Goal: Task Accomplishment & Management: Manage account settings

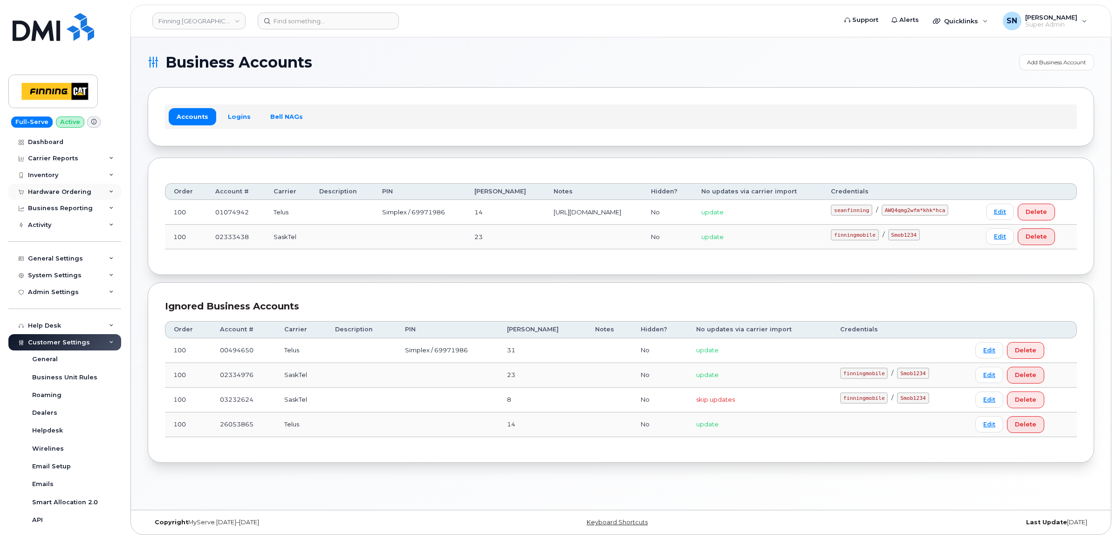
click at [50, 198] on div "Hardware Ordering" at bounding box center [64, 192] width 113 height 17
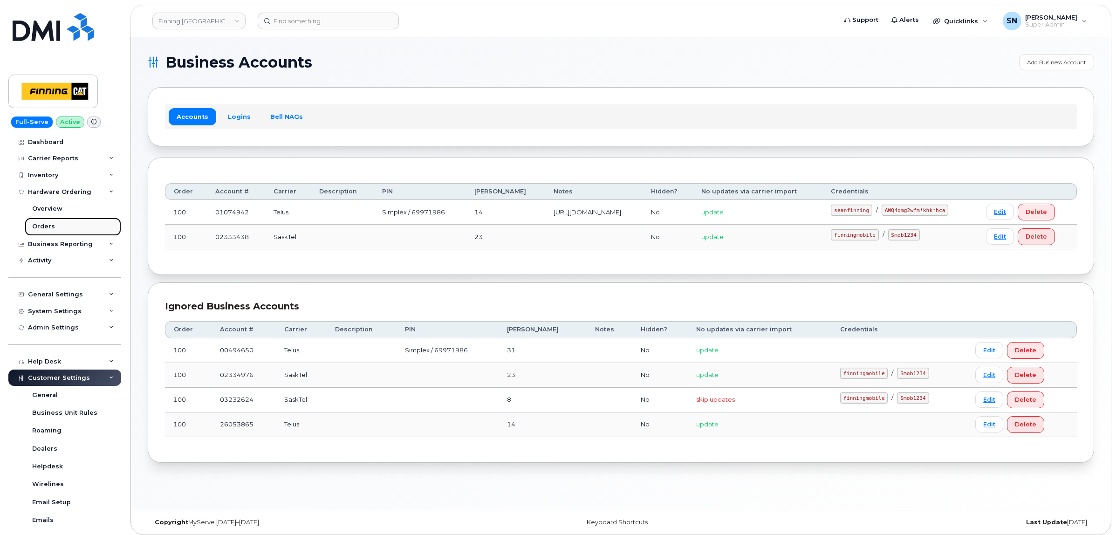
click at [47, 224] on div "Orders" at bounding box center [43, 226] width 23 height 8
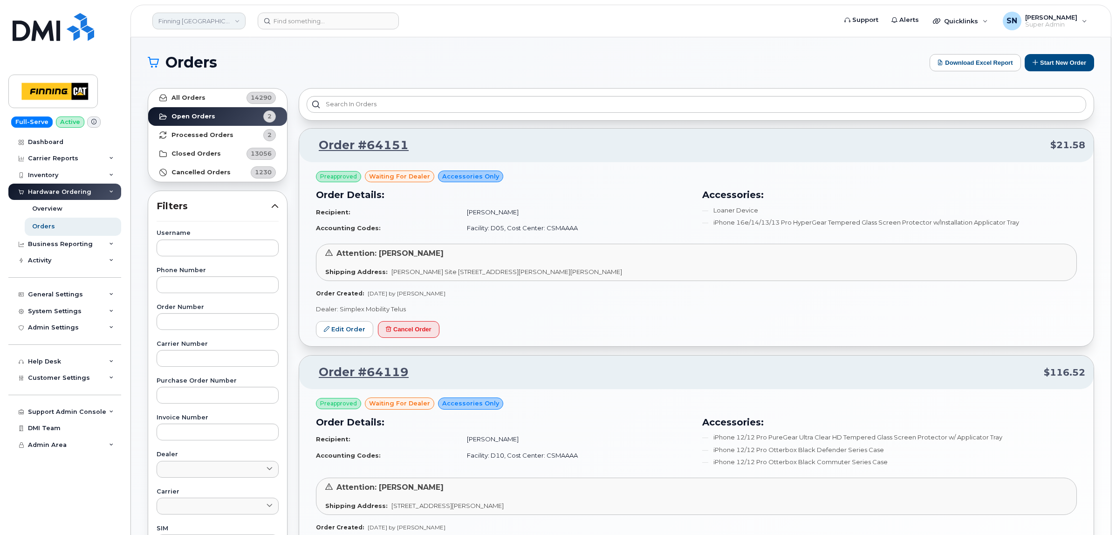
click at [223, 28] on link "Finning Canada" at bounding box center [198, 21] width 93 height 17
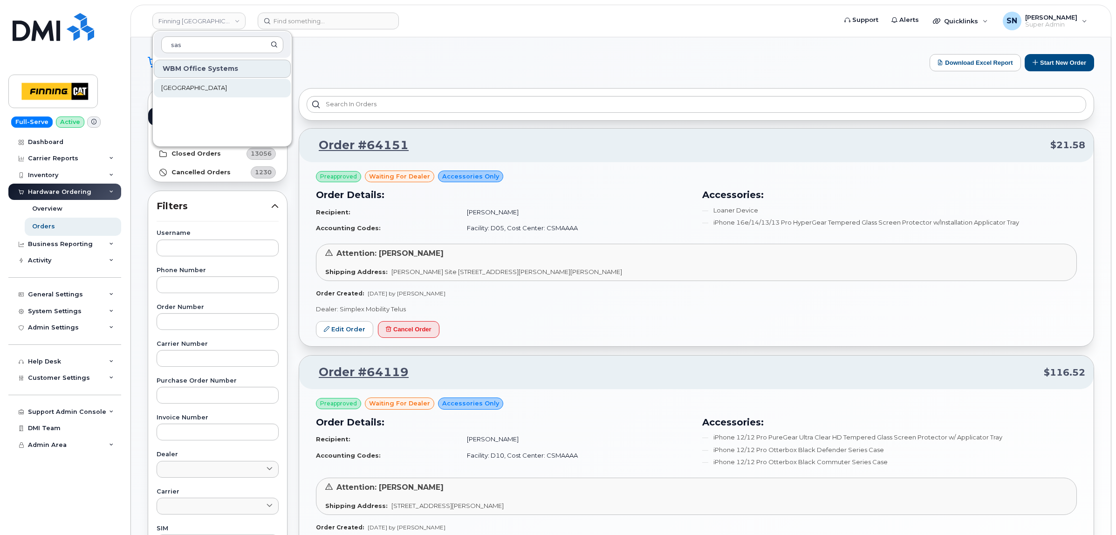
type input "sas"
click at [223, 85] on span "[GEOGRAPHIC_DATA]" at bounding box center [194, 87] width 66 height 9
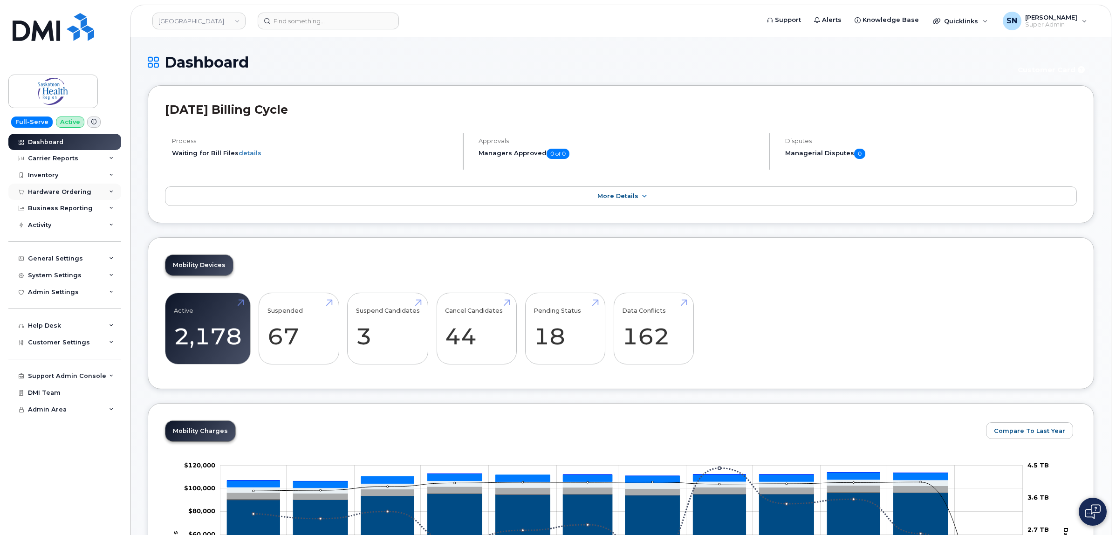
click at [47, 190] on div "Hardware Ordering" at bounding box center [59, 191] width 63 height 7
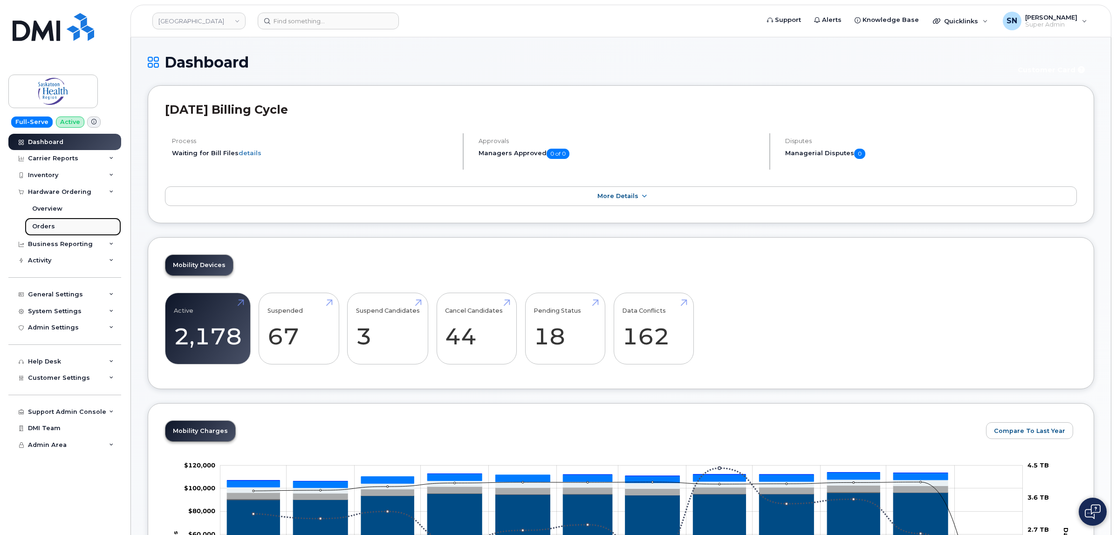
click at [45, 224] on div "Orders" at bounding box center [43, 226] width 23 height 8
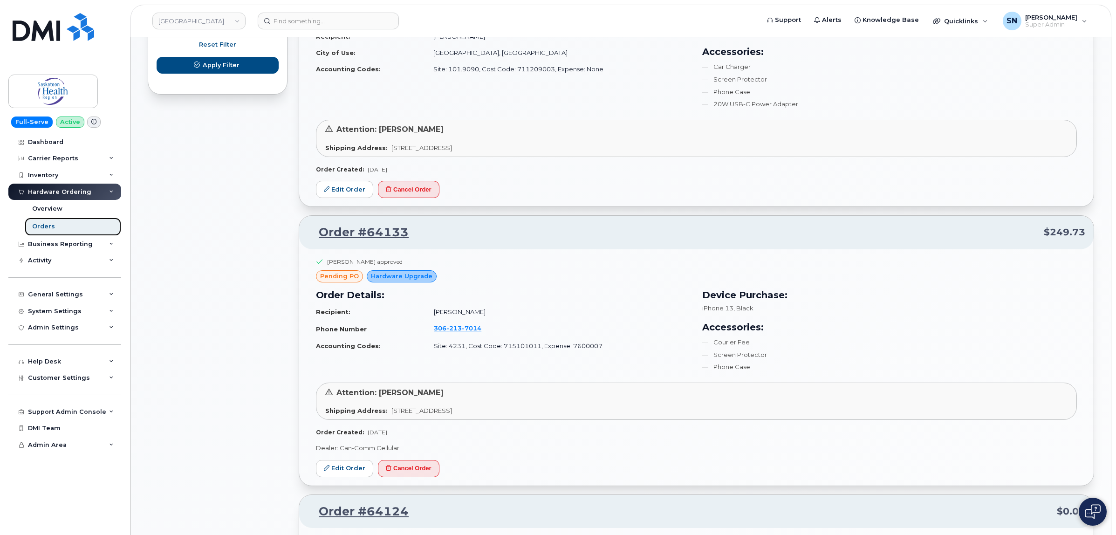
scroll to position [640, 0]
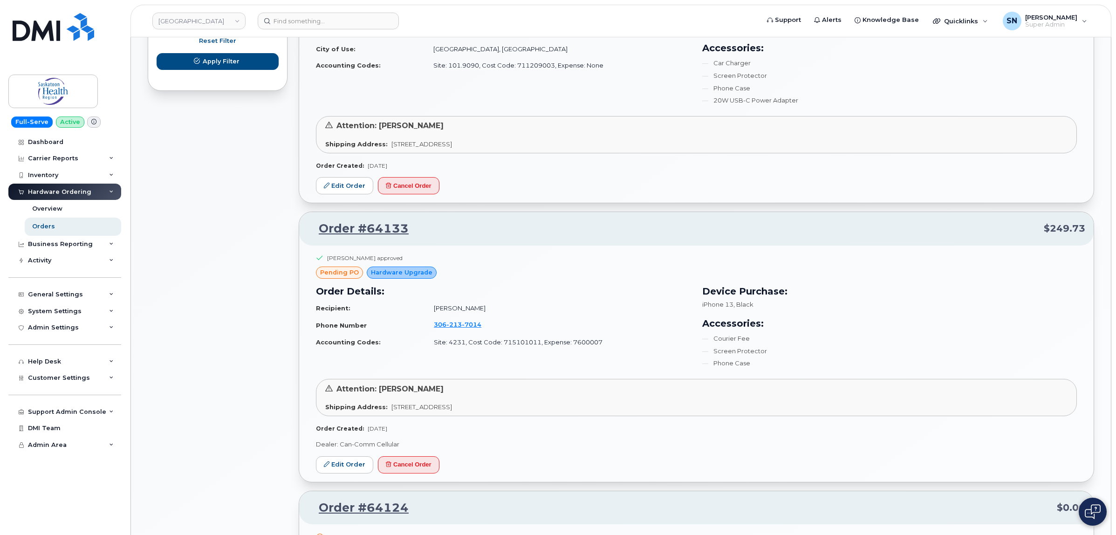
click at [193, 222] on div "All Orders 4947 Open Orders 11 Processed Orders 0 Closed Orders 3773 Cancelled …" at bounding box center [217, 505] width 151 height 2127
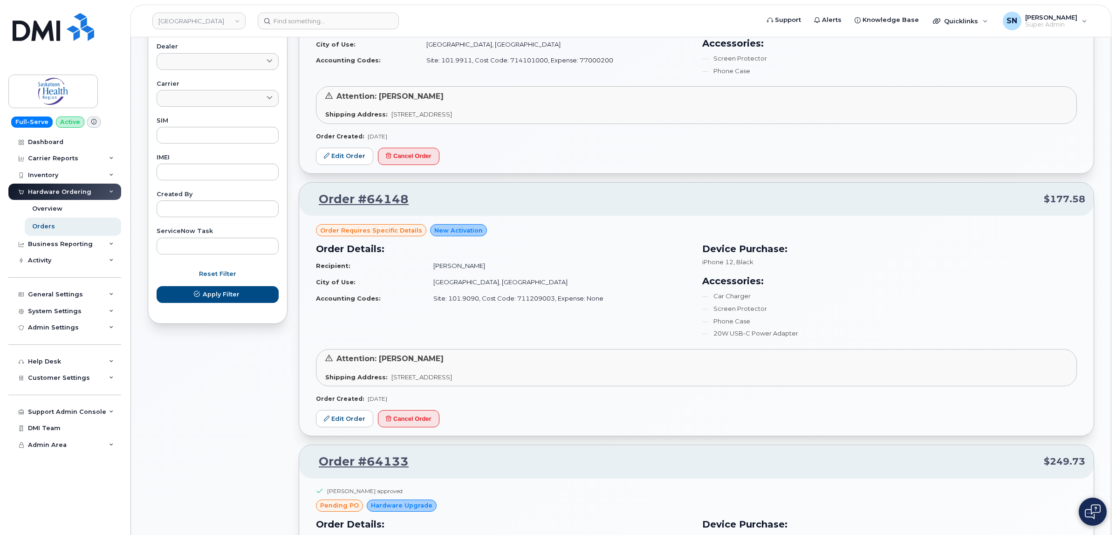
scroll to position [175, 0]
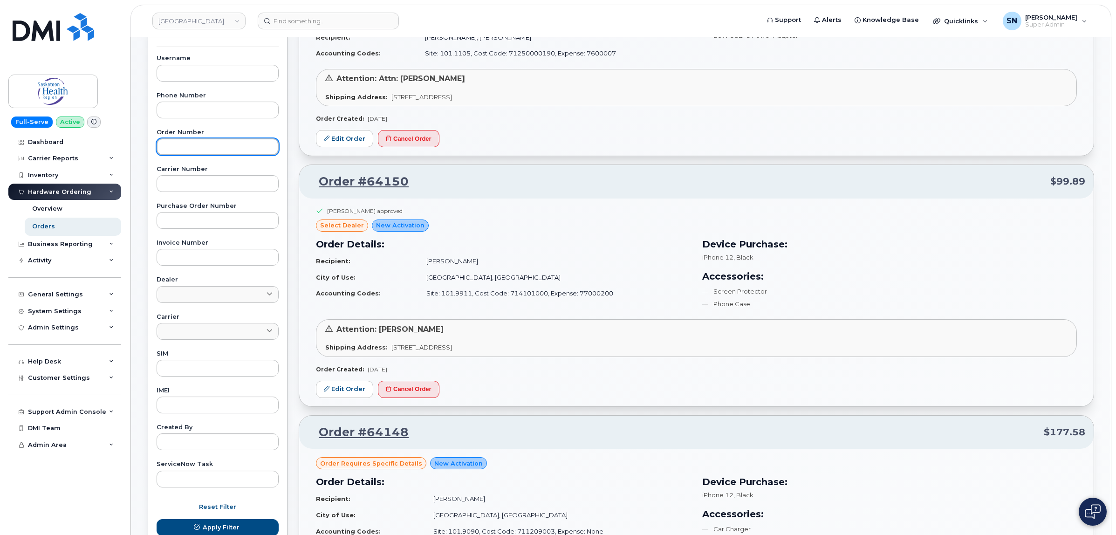
click at [212, 155] on input "text" at bounding box center [218, 146] width 122 height 17
type input "64134"
click at [157, 519] on button "Apply Filter" at bounding box center [218, 527] width 122 height 17
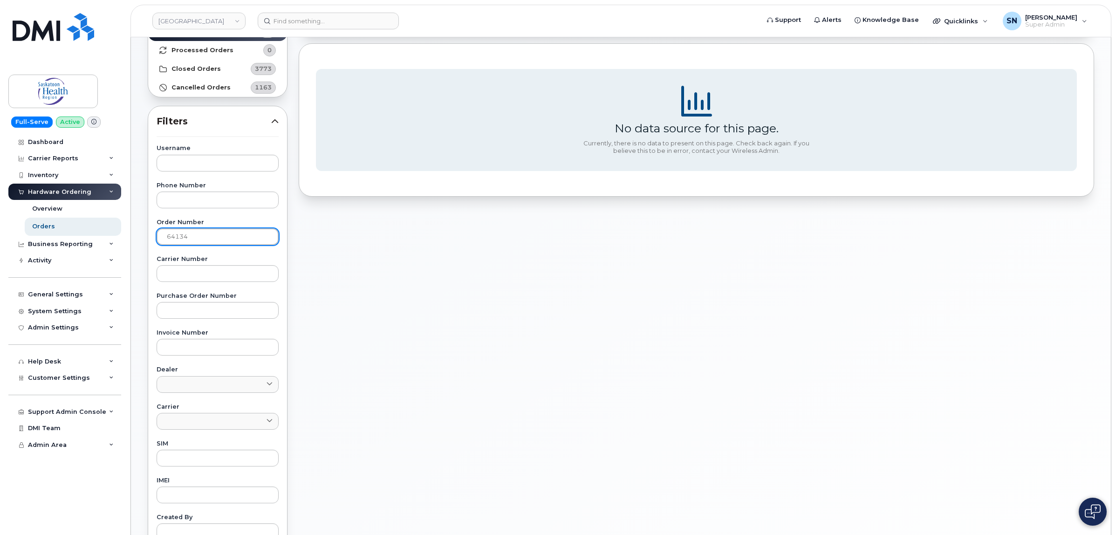
scroll to position [0, 0]
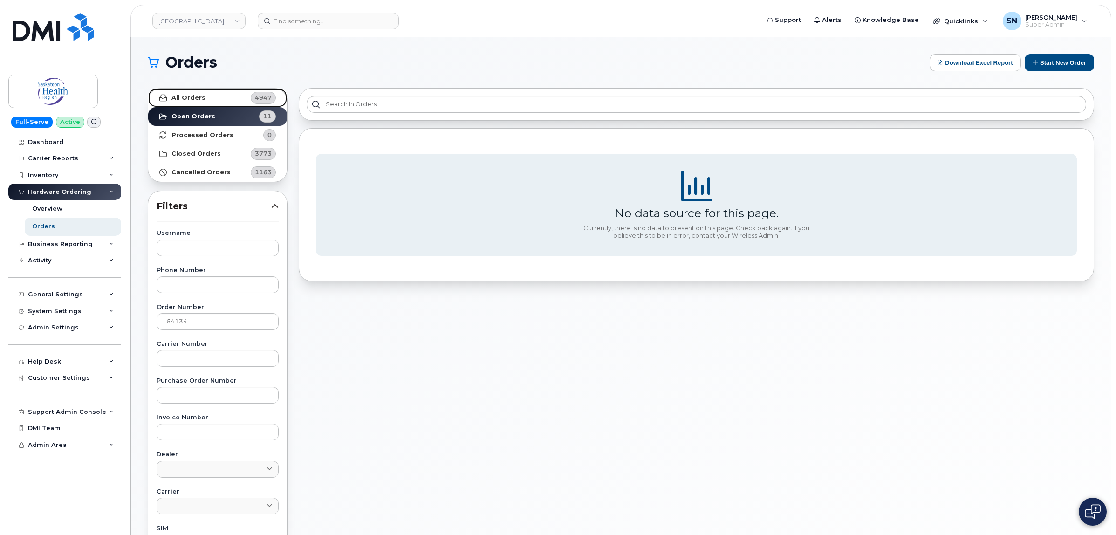
click at [185, 95] on strong "All Orders" at bounding box center [188, 97] width 34 height 7
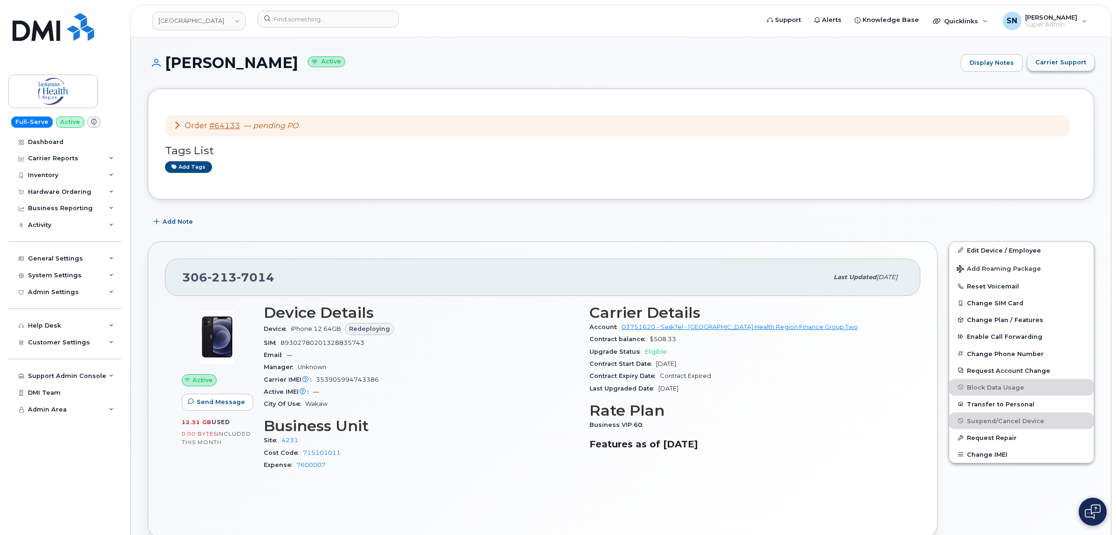
click at [1046, 65] on span "Carrier Support" at bounding box center [1060, 62] width 51 height 9
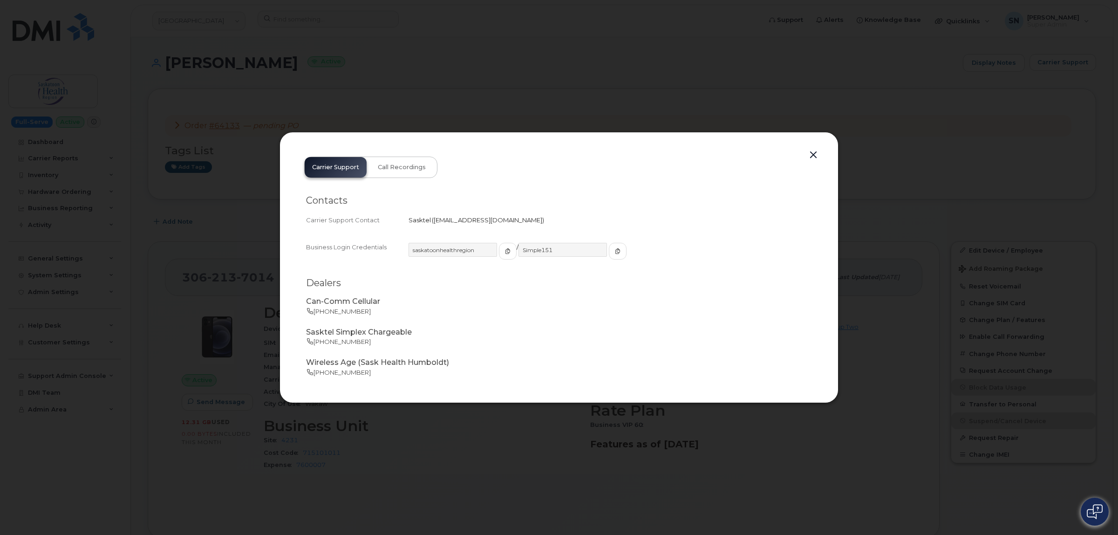
drag, startPoint x: 432, startPoint y: 218, endPoint x: 526, endPoint y: 219, distance: 94.1
click at [526, 219] on span "[EMAIL_ADDRESS][DOMAIN_NAME]" at bounding box center [488, 219] width 112 height 7
copy span "[EMAIL_ADDRESS][DOMAIN_NAME]"
click at [814, 154] on button "button" at bounding box center [813, 155] width 14 height 13
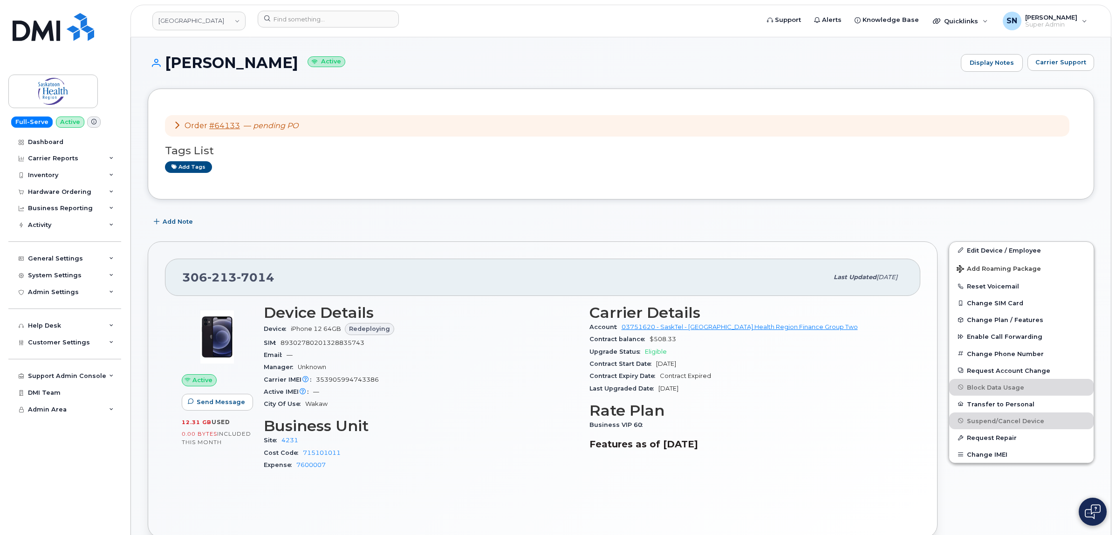
click at [576, 143] on div "Tags List Add tags" at bounding box center [621, 154] width 912 height 36
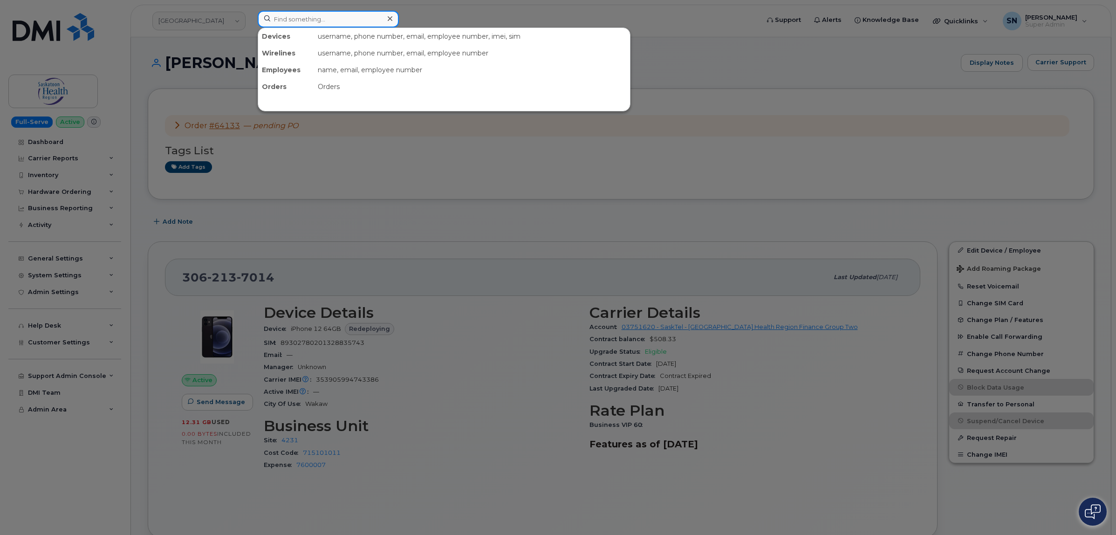
click at [313, 19] on input at bounding box center [328, 19] width 141 height 17
paste input "639-470-9262"
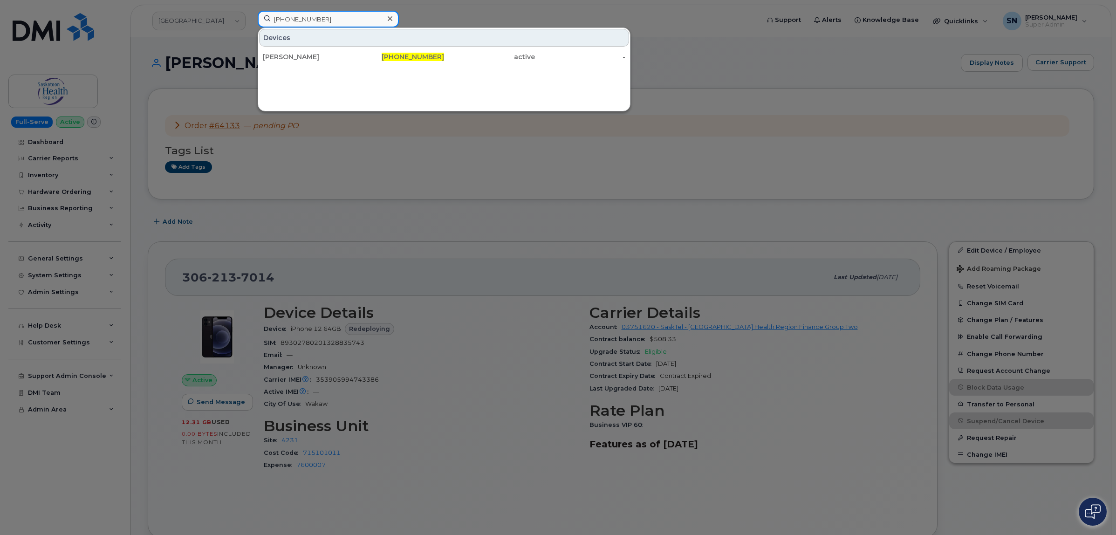
type input "639-470-9262"
click at [353, 60] on div "Brittani Skulski" at bounding box center [308, 56] width 91 height 9
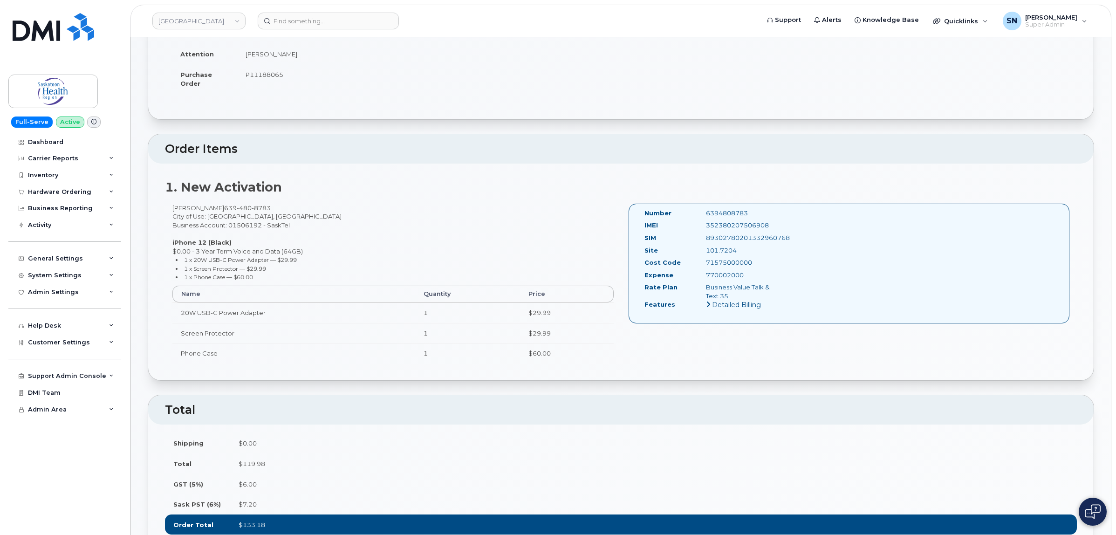
scroll to position [233, 0]
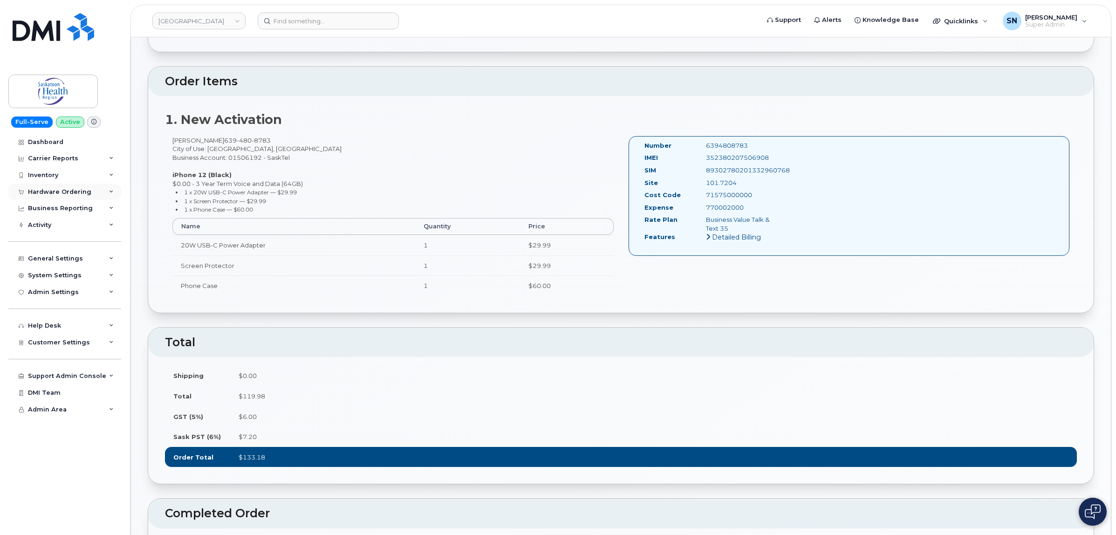
click at [35, 189] on div "Hardware Ordering" at bounding box center [59, 191] width 63 height 7
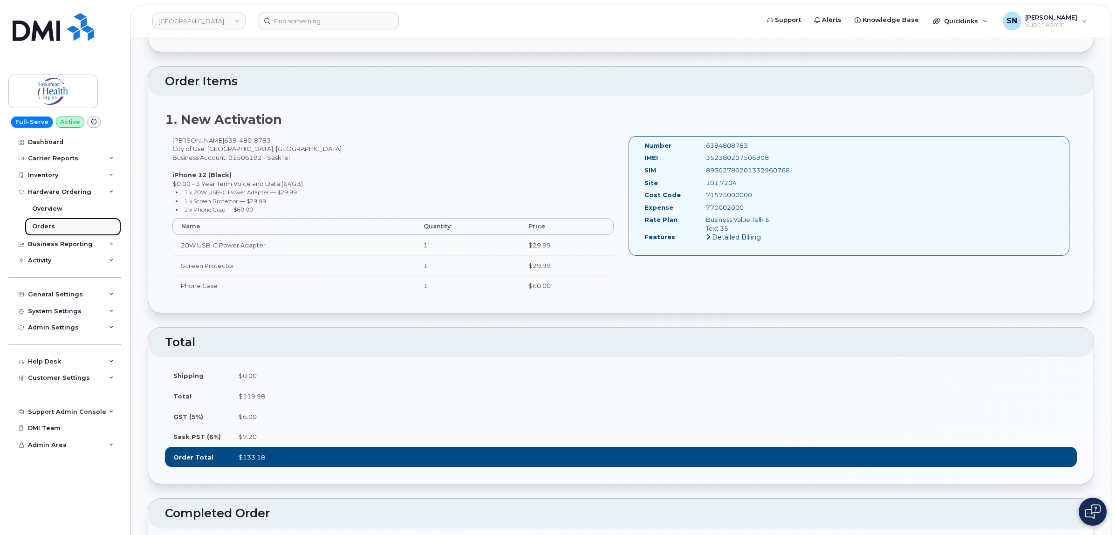
click at [47, 229] on div "Orders" at bounding box center [43, 226] width 23 height 8
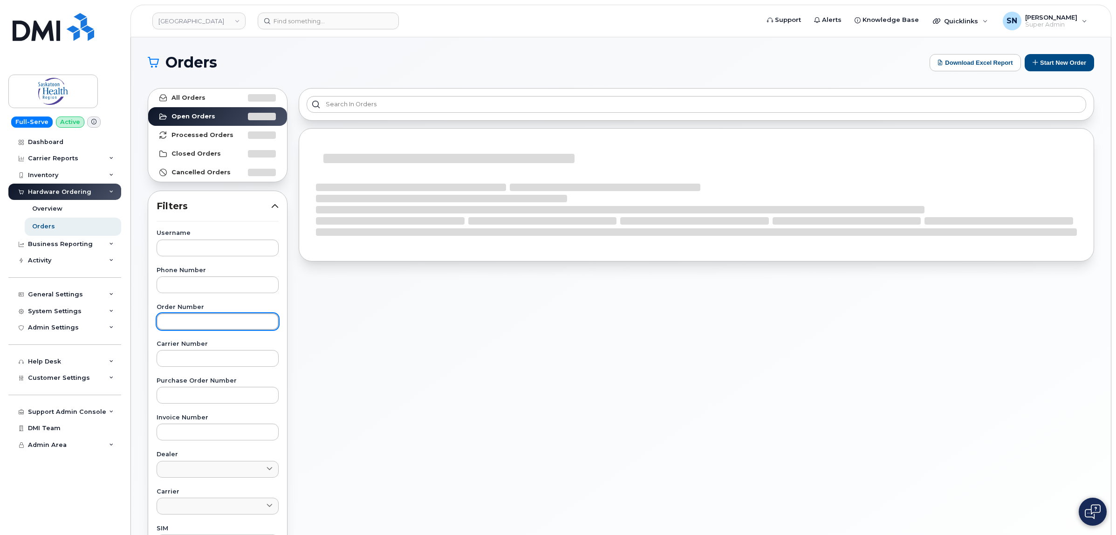
click at [197, 320] on input "text" at bounding box center [218, 321] width 122 height 17
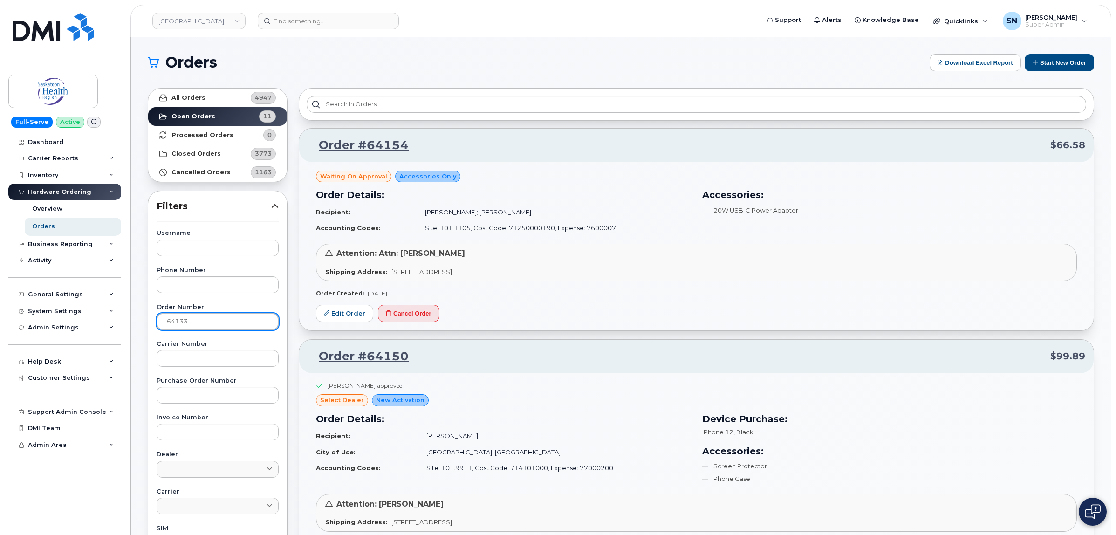
type input "64133"
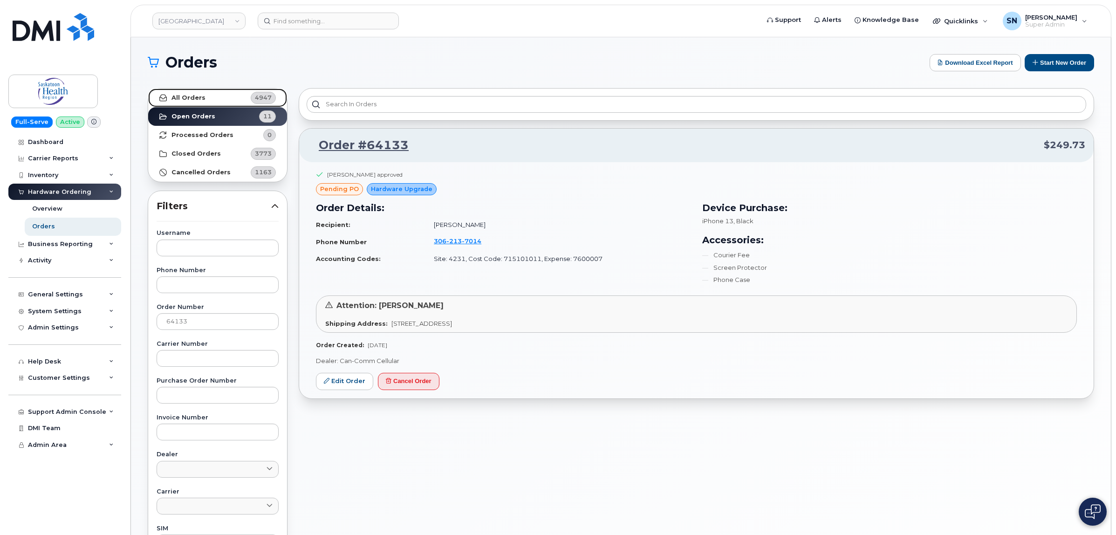
click at [189, 99] on strong "All Orders" at bounding box center [188, 97] width 34 height 7
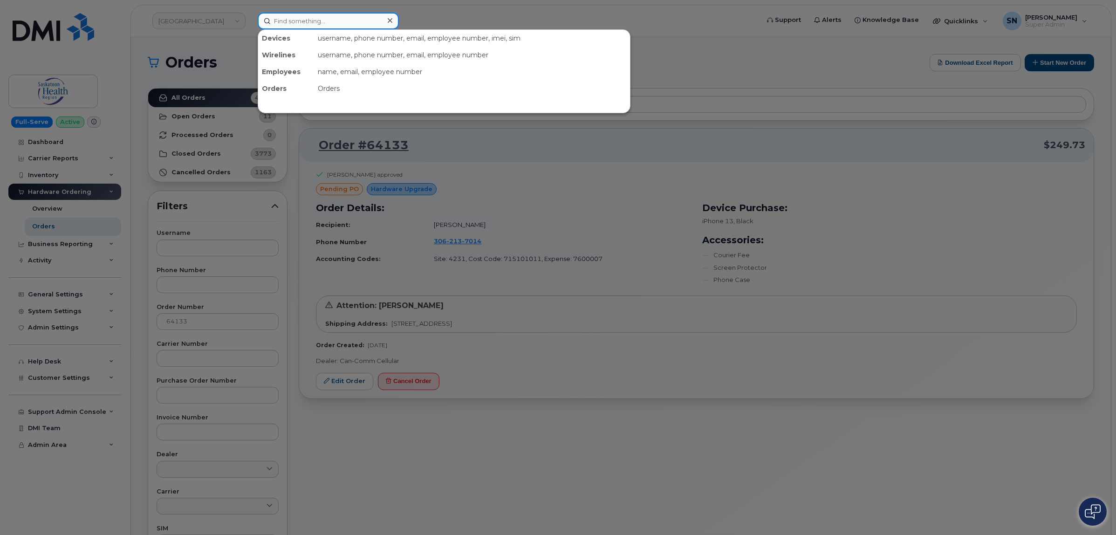
click at [334, 24] on input at bounding box center [328, 21] width 141 height 17
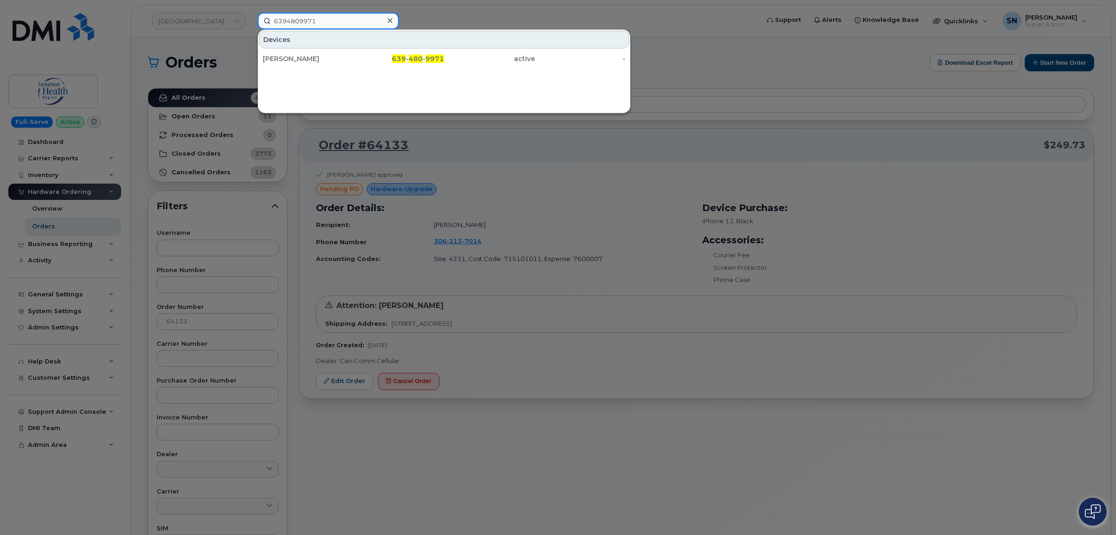
type input "6394809971"
click at [338, 56] on div "[PERSON_NAME]" at bounding box center [308, 58] width 91 height 9
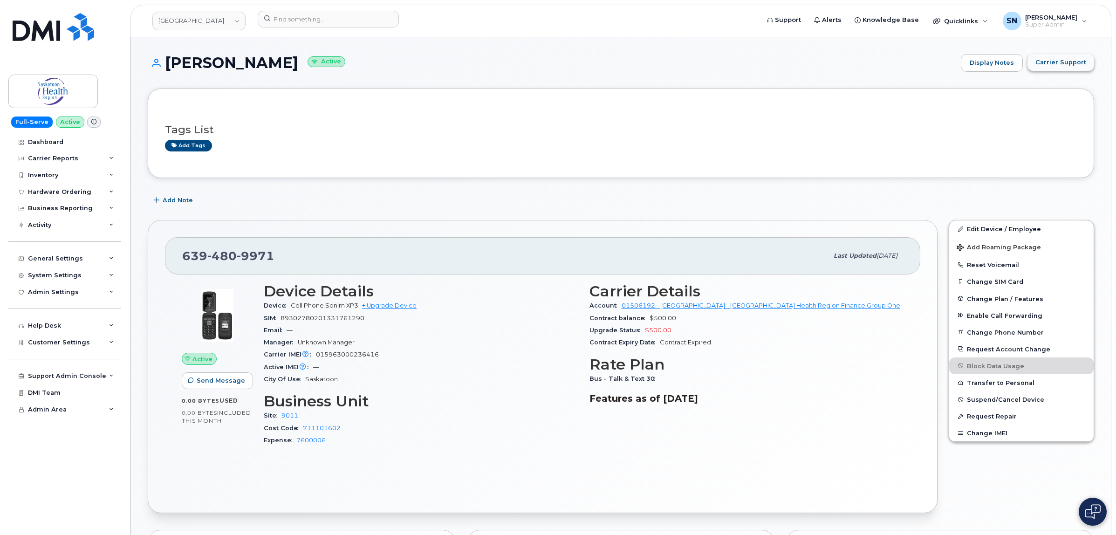
click at [1042, 70] on button "Carrier Support" at bounding box center [1060, 62] width 67 height 17
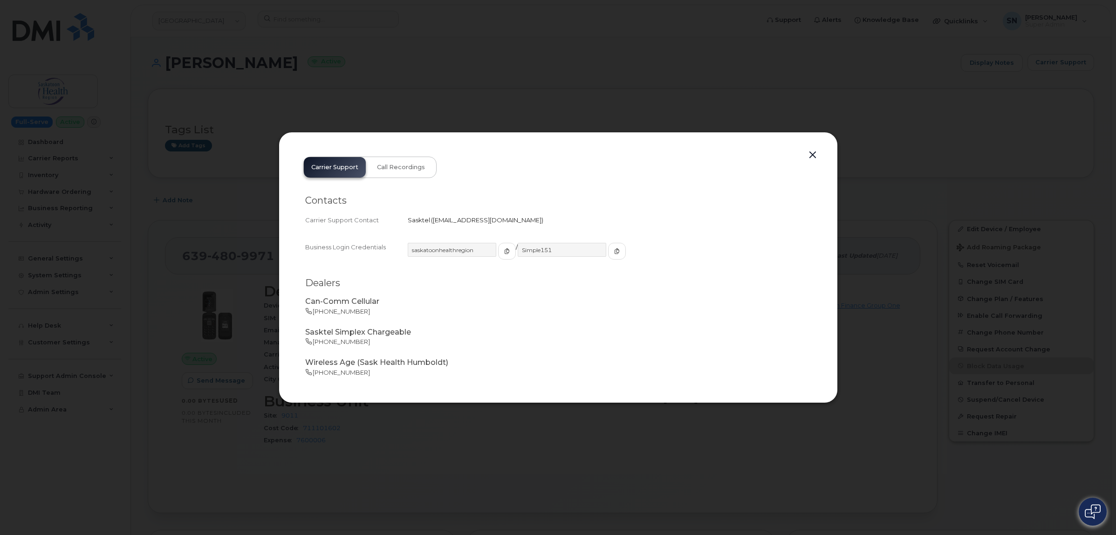
click at [810, 150] on button "button" at bounding box center [812, 155] width 14 height 13
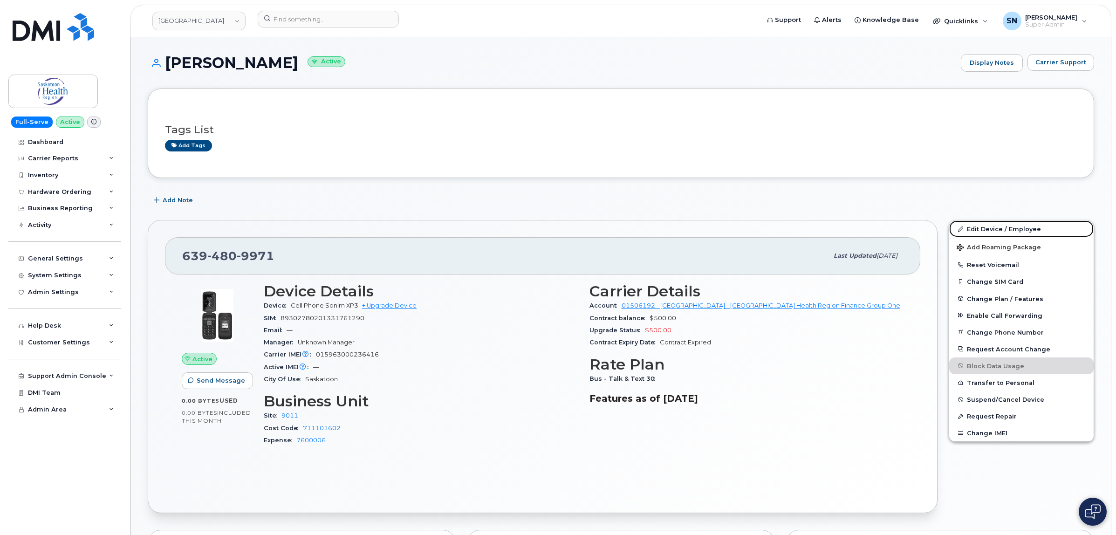
drag, startPoint x: 969, startPoint y: 228, endPoint x: 923, endPoint y: 230, distance: 46.1
click at [969, 227] on link "Edit Device / Employee" at bounding box center [1021, 228] width 144 height 17
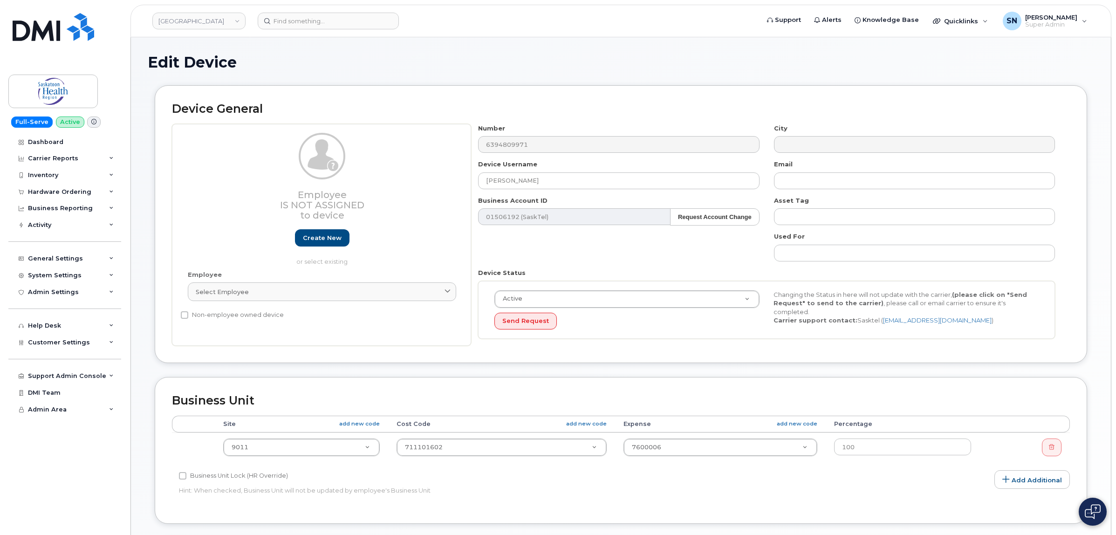
select select "20985"
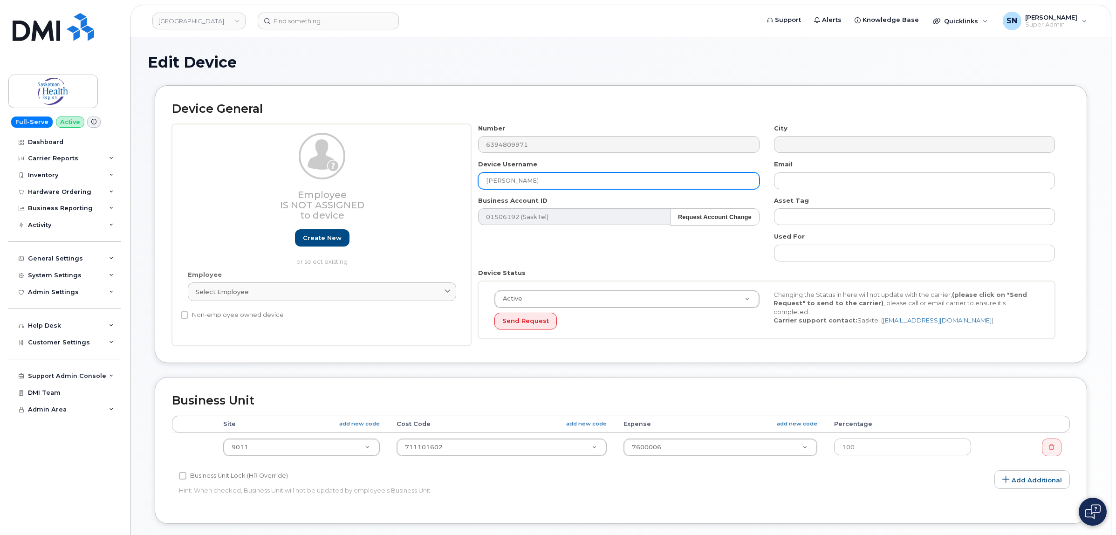
drag, startPoint x: 581, startPoint y: 181, endPoint x: 445, endPoint y: 175, distance: 135.7
click at [445, 175] on div "Employee Is not assigned to device Create new or select existing Employee Selec…" at bounding box center [621, 235] width 898 height 222
paste input "[PERSON_NAME]"
type input "[PERSON_NAME]"
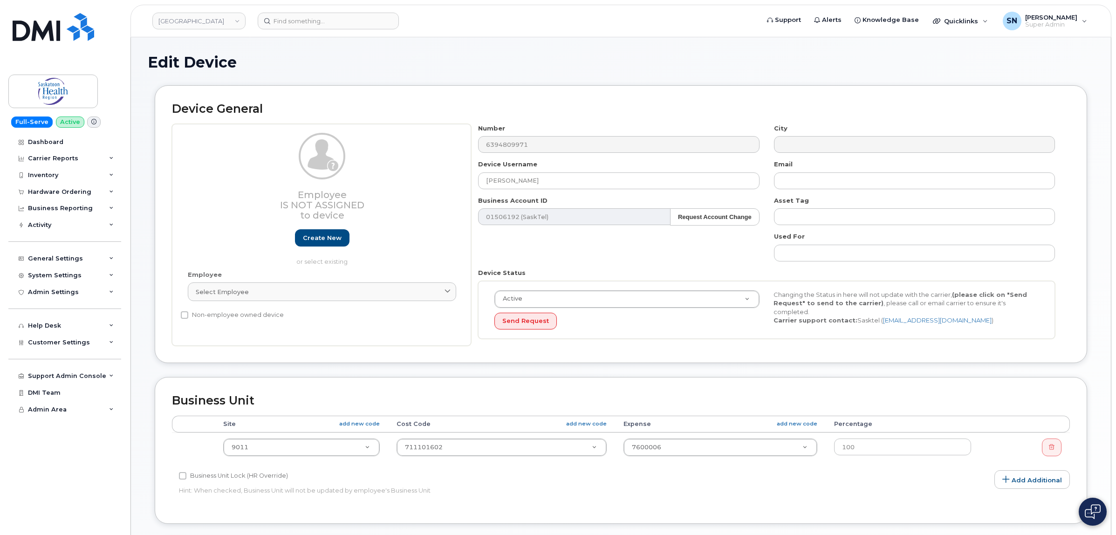
click at [1055, 338] on div "Device Status Active Active Suspended Cancelled Send Request Changing the Statu…" at bounding box center [766, 303] width 591 height 70
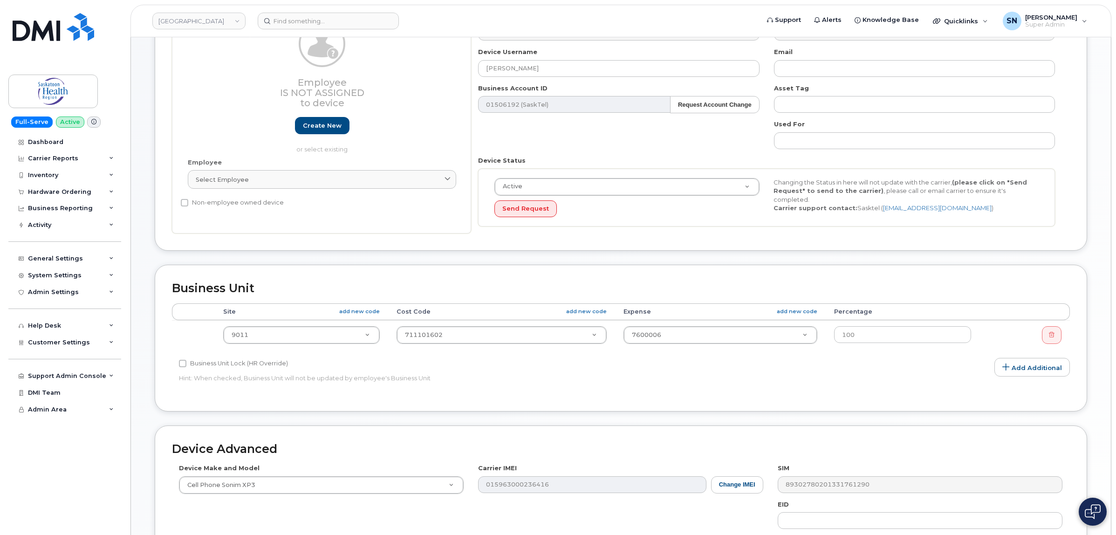
scroll to position [282, 0]
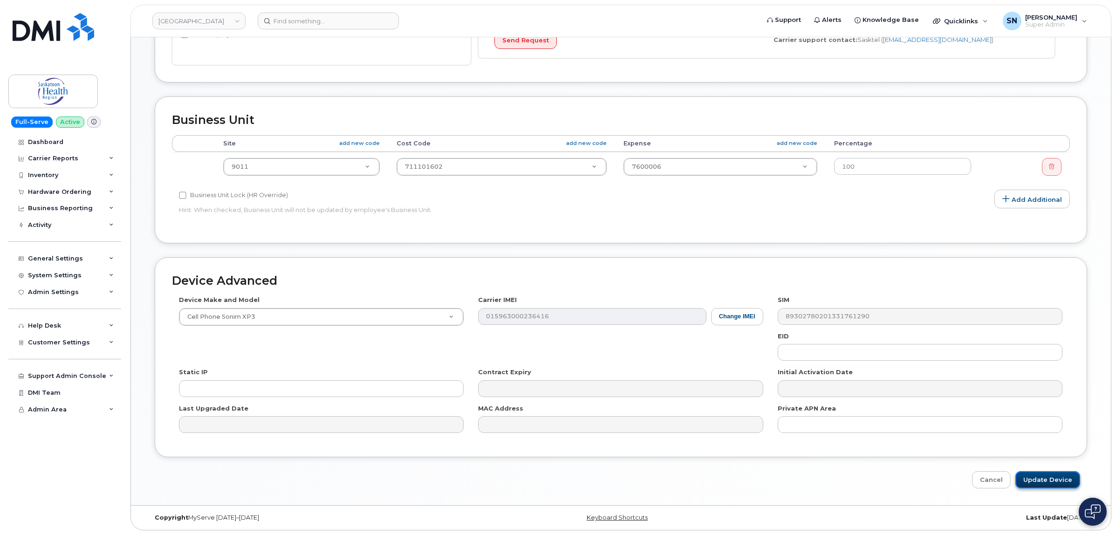
click at [1035, 476] on input "Update Device" at bounding box center [1047, 479] width 65 height 17
type input "Saving..."
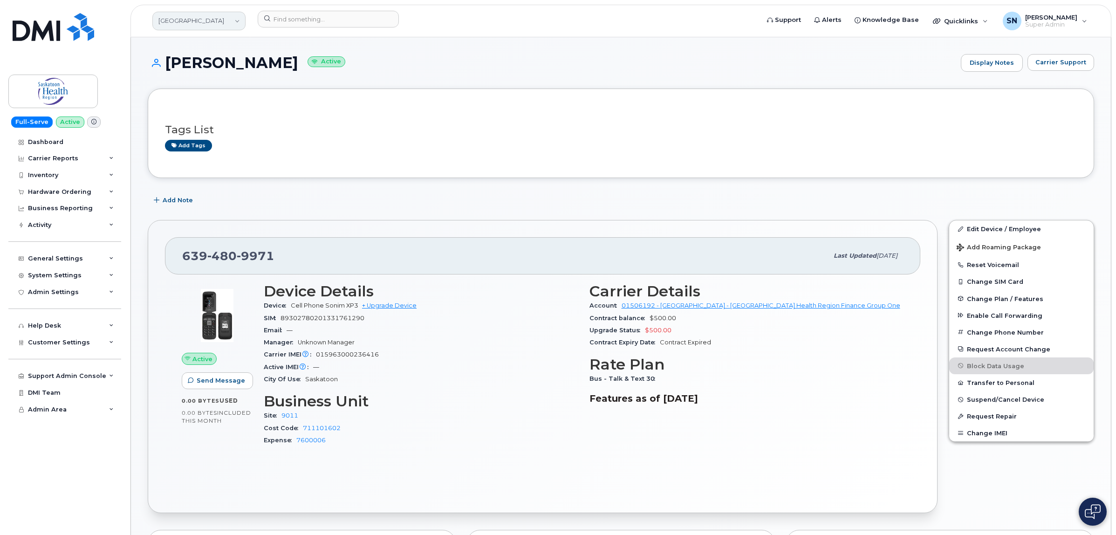
click at [222, 22] on link "[GEOGRAPHIC_DATA]" at bounding box center [198, 21] width 93 height 19
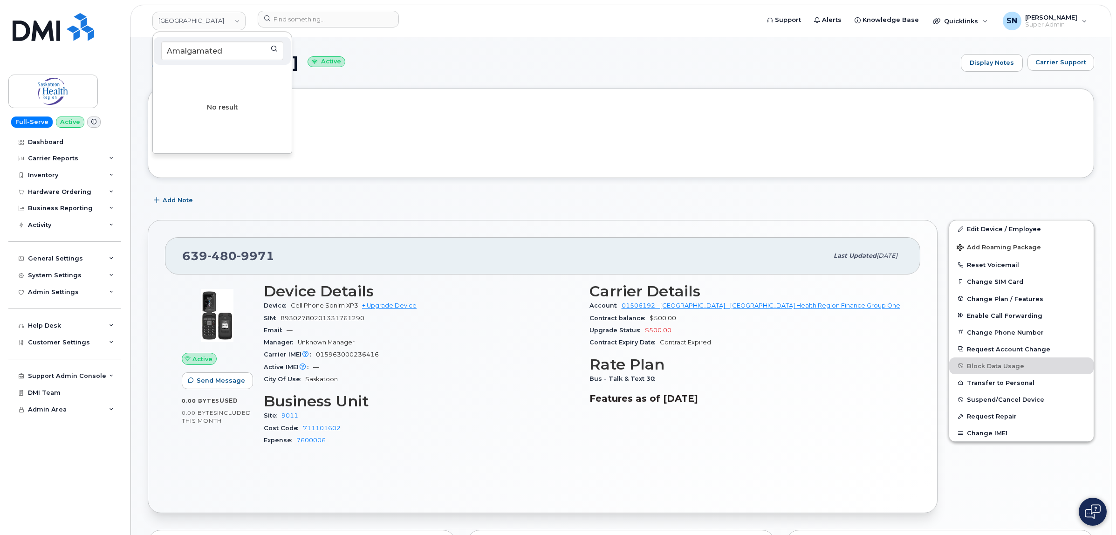
type input "Amalgamated"
click at [449, 99] on div "Tags List Add tags" at bounding box center [621, 133] width 946 height 89
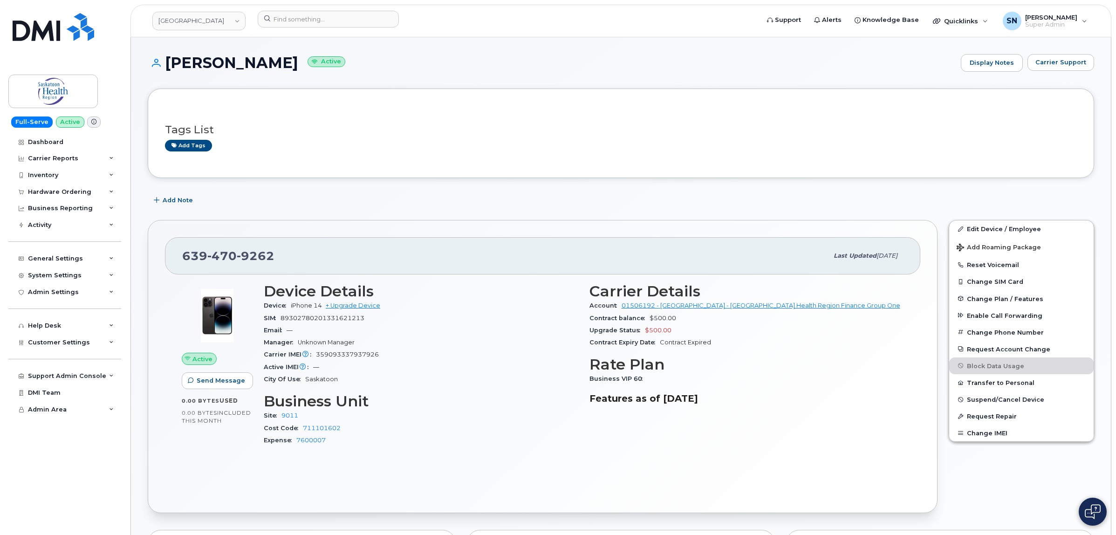
drag, startPoint x: 682, startPoint y: 159, endPoint x: 901, endPoint y: 152, distance: 219.1
click at [683, 159] on div "Tags List Add tags" at bounding box center [621, 133] width 912 height 55
click at [1072, 63] on span "Carrier Support" at bounding box center [1060, 62] width 51 height 9
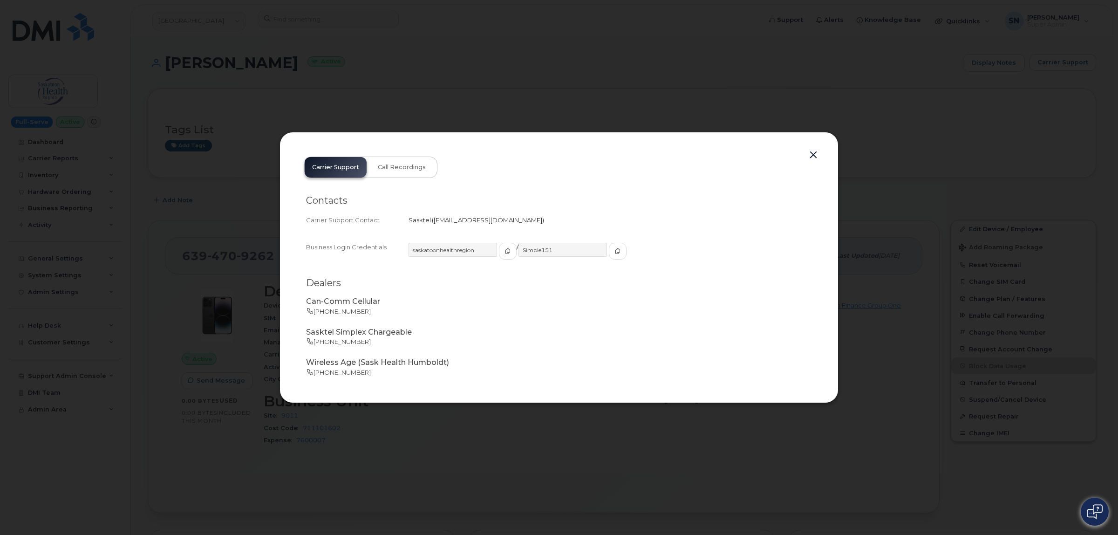
drag, startPoint x: 432, startPoint y: 221, endPoint x: 526, endPoint y: 226, distance: 94.7
click at [526, 226] on div "Carrier Support Contact Sasktel   [EMAIL_ADDRESS][DOMAIN_NAME]" at bounding box center [559, 220] width 506 height 13
copy span "[EMAIL_ADDRESS][DOMAIN_NAME]"
click at [816, 156] on button "button" at bounding box center [813, 155] width 14 height 13
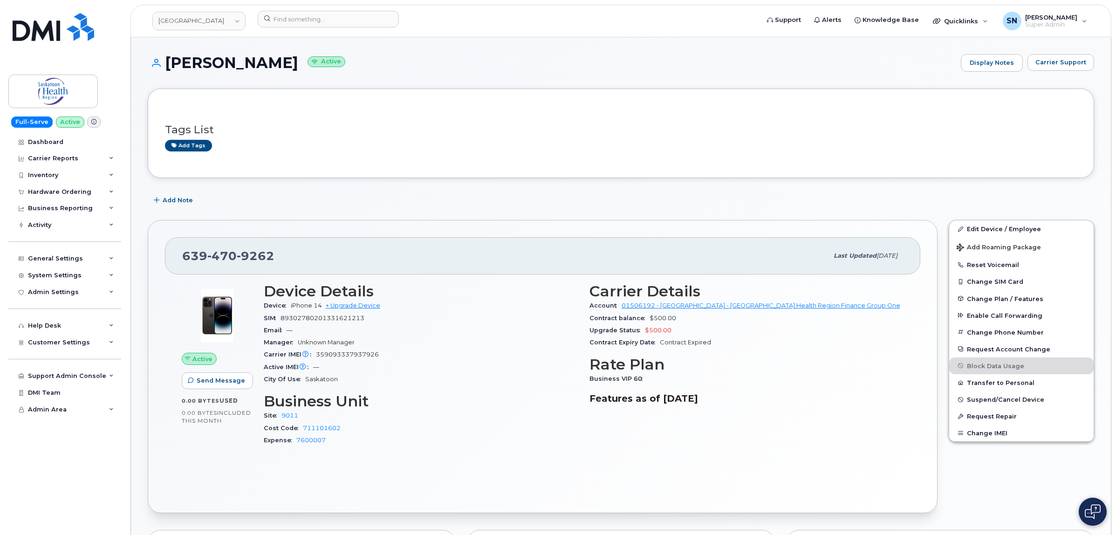
click at [526, 201] on div "Add Note" at bounding box center [621, 200] width 946 height 17
click at [1044, 60] on span "Carrier Support" at bounding box center [1060, 62] width 51 height 9
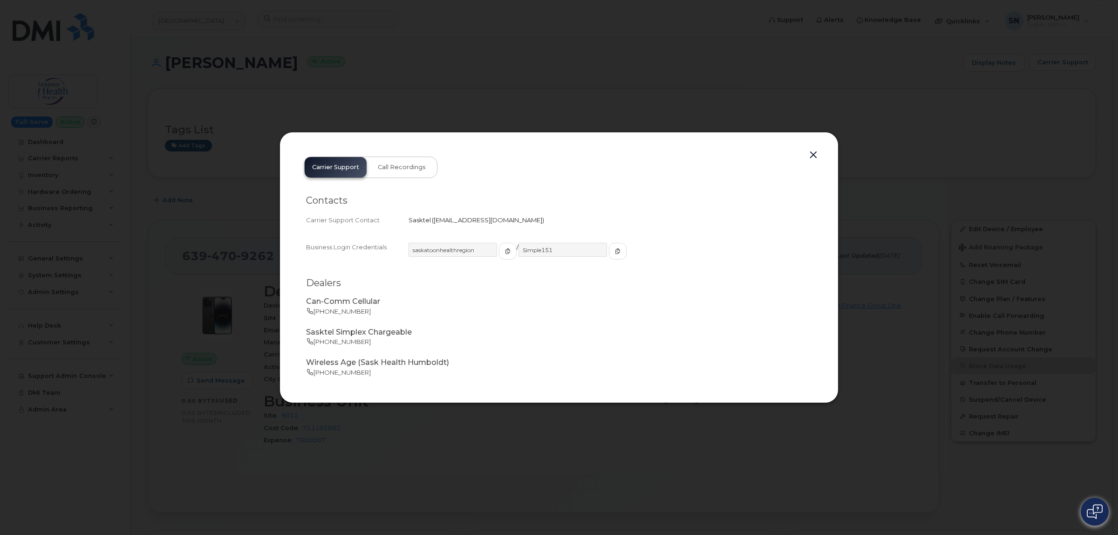
drag, startPoint x: 434, startPoint y: 218, endPoint x: 522, endPoint y: 218, distance: 88.0
click at [526, 220] on span "[EMAIL_ADDRESS][DOMAIN_NAME]" at bounding box center [488, 219] width 112 height 7
copy span "[EMAIL_ADDRESS][DOMAIN_NAME]"
click at [808, 157] on button "button" at bounding box center [813, 155] width 14 height 13
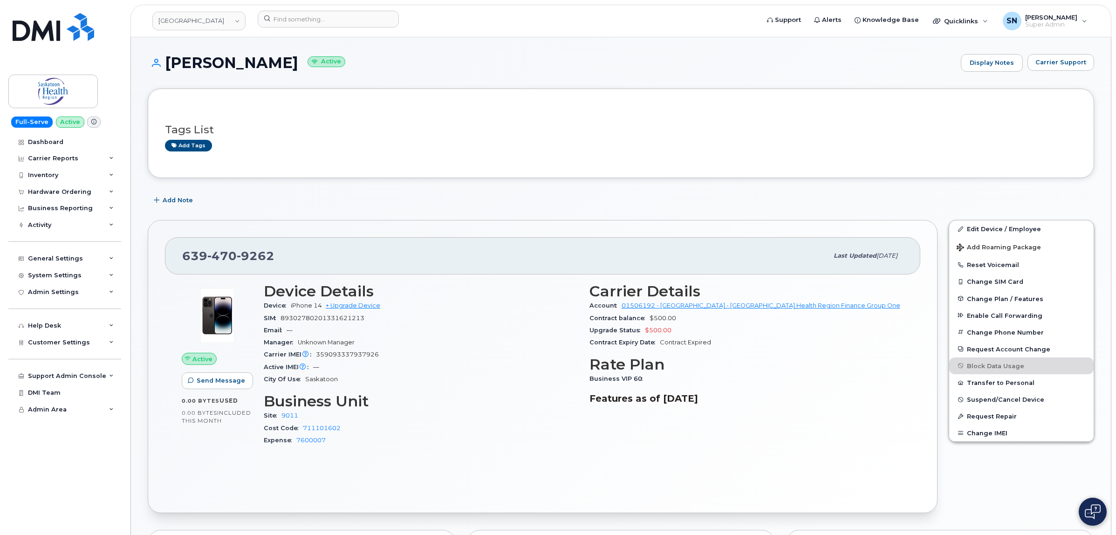
click at [714, 107] on div "Tags List Add tags" at bounding box center [621, 133] width 912 height 55
